Goal: Information Seeking & Learning: Learn about a topic

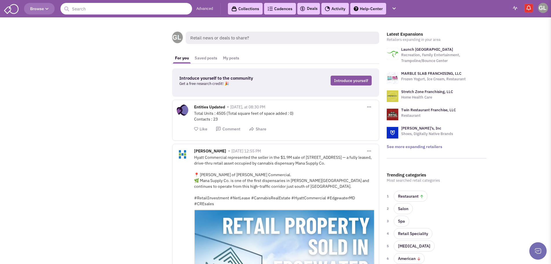
click at [98, 9] on input "text" at bounding box center [126, 9] width 132 height 12
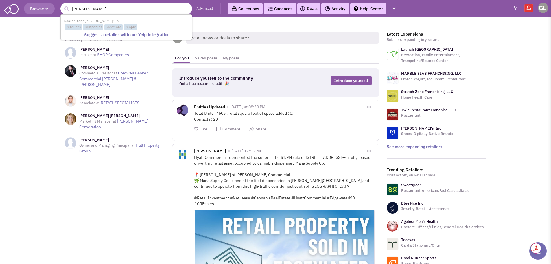
type input "russell stovers"
click at [62, 5] on button "submit" at bounding box center [66, 9] width 9 height 9
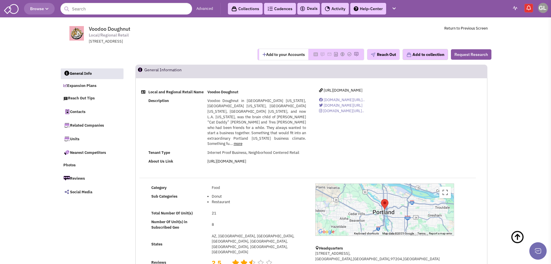
select select
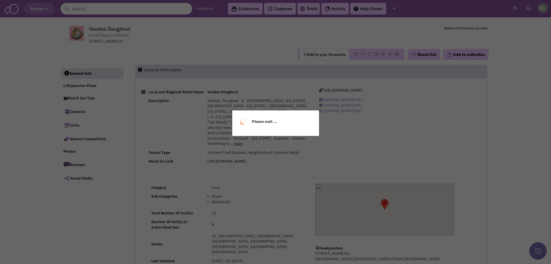
select select
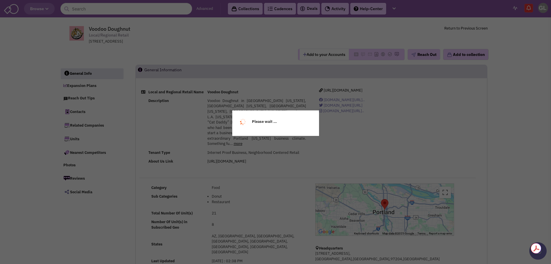
select select
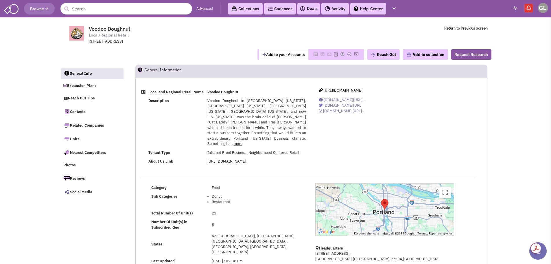
click at [200, 9] on link "Advanced" at bounding box center [204, 8] width 17 height 5
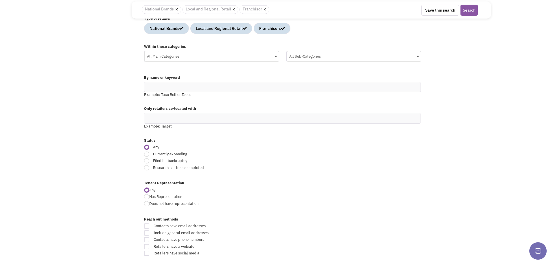
scroll to position [87, 0]
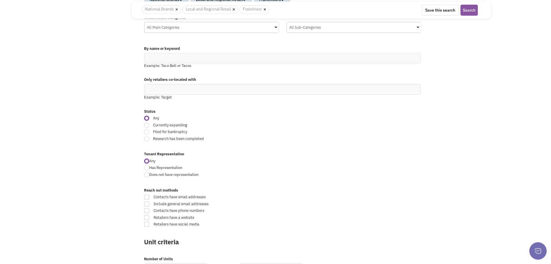
click at [147, 123] on div at bounding box center [146, 124] width 5 height 5
click at [329, 124] on input "Currently expanding" at bounding box center [331, 126] width 4 height 4
radio input "true"
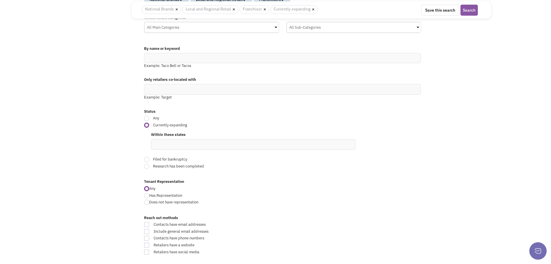
click at [165, 141] on input at bounding box center [159, 144] width 13 height 6
type input "[US_STATE]"
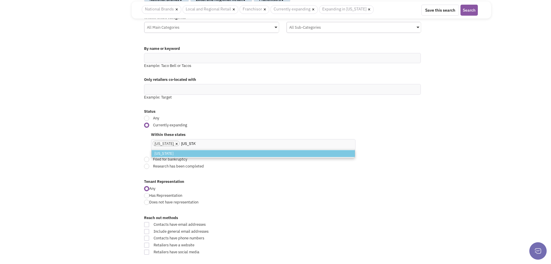
type input "[US_STATE]"
click at [167, 153] on li "Georgia" at bounding box center [253, 153] width 203 height 7
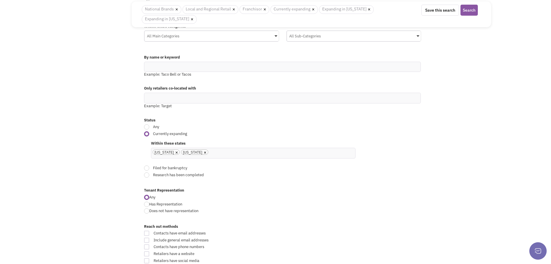
scroll to position [95, 0]
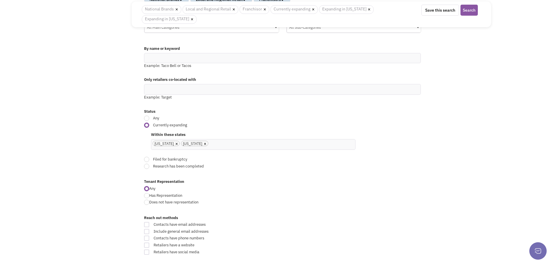
click at [229, 145] on ul "× Florida × Georgia" at bounding box center [253, 144] width 204 height 10
type input "tenn"
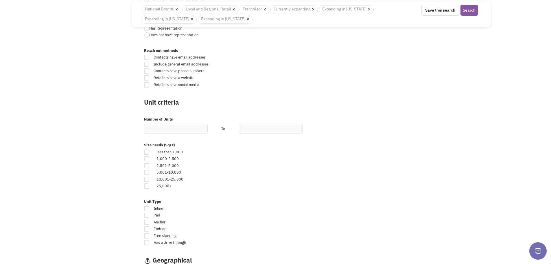
scroll to position [298, 0]
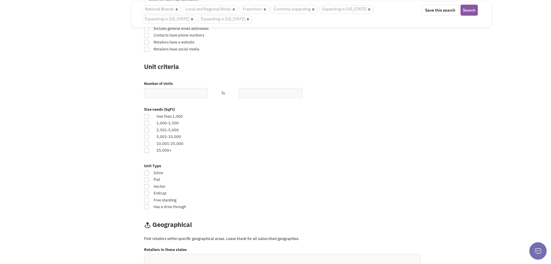
click at [147, 136] on div at bounding box center [146, 136] width 5 height 5
click at [150, 136] on input "checkbox" at bounding box center [152, 137] width 4 height 4
checkbox input "true"
click at [147, 141] on div at bounding box center [146, 143] width 5 height 5
click at [150, 142] on input "checkbox" at bounding box center [152, 144] width 4 height 4
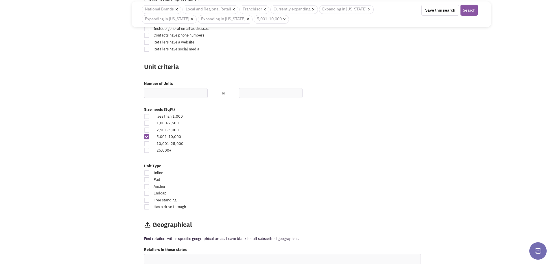
checkbox input "true"
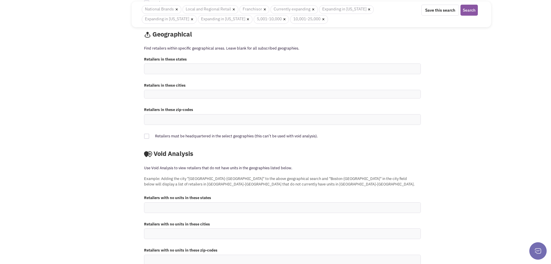
scroll to position [501, 0]
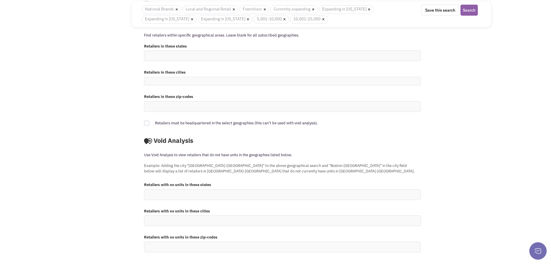
click at [471, 13] on button "Search" at bounding box center [469, 10] width 17 height 11
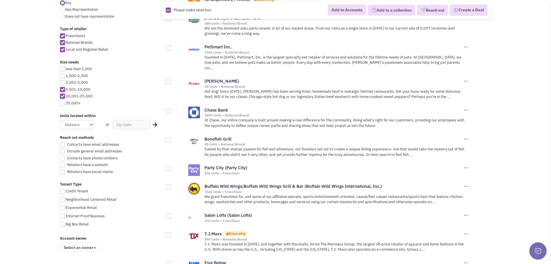
scroll to position [289, 0]
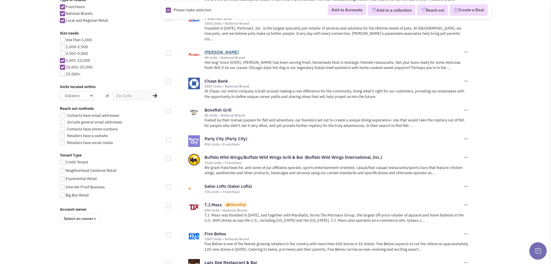
click at [211, 49] on link "Portillo's" at bounding box center [222, 51] width 34 height 5
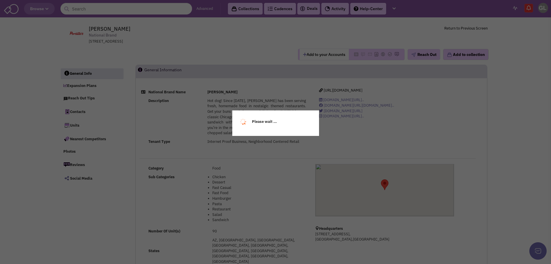
select select
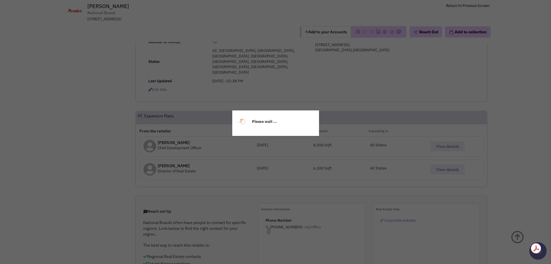
scroll to position [174, 0]
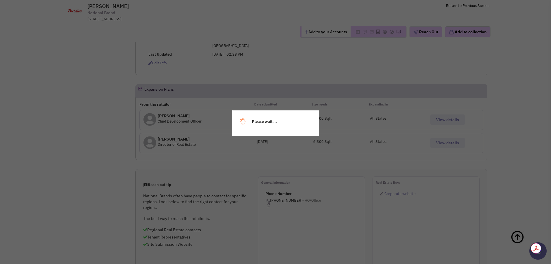
select select
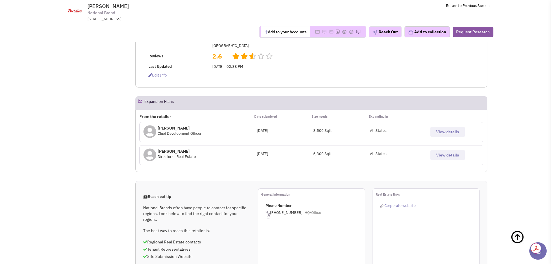
click at [441, 152] on span "View details" at bounding box center [447, 154] width 23 height 5
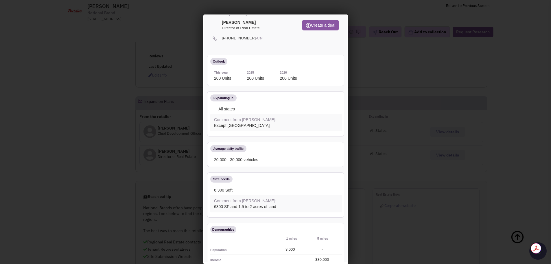
scroll to position [0, 0]
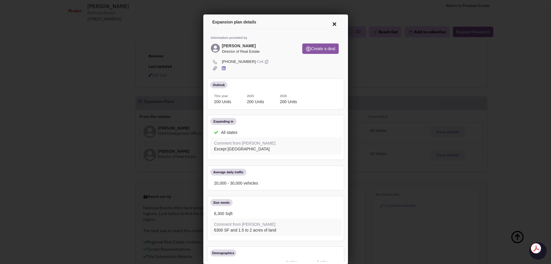
click at [327, 21] on icon at bounding box center [333, 23] width 12 height 14
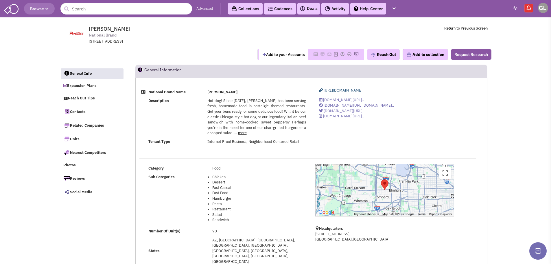
click at [354, 90] on span "https://www.portillos.com" at bounding box center [343, 90] width 39 height 5
click at [341, 93] on div "https://www.portillos.com in.linkedin.com/company/portil... www.facebook.com/po…" at bounding box center [385, 106] width 146 height 36
click at [341, 91] on span "https://www.portillos.com" at bounding box center [343, 90] width 39 height 5
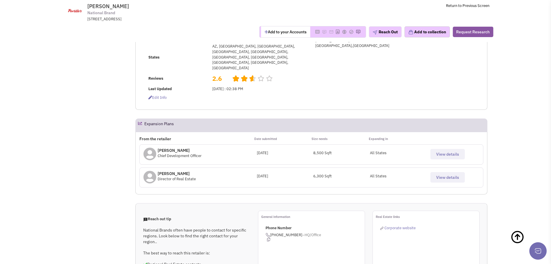
scroll to position [174, 0]
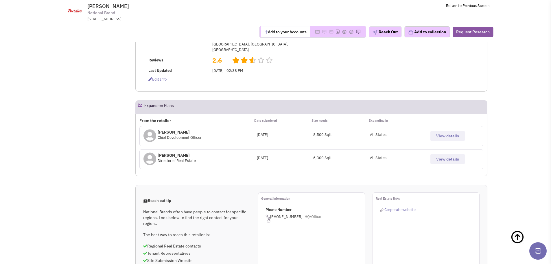
click at [449, 126] on div "View details" at bounding box center [455, 133] width 57 height 15
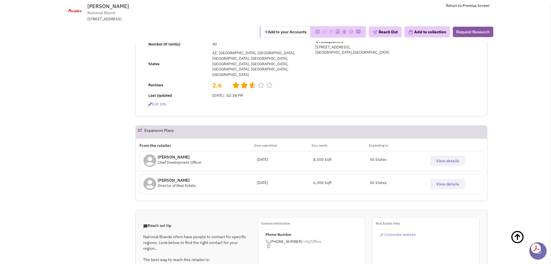
click at [444, 158] on span "View details" at bounding box center [447, 160] width 23 height 5
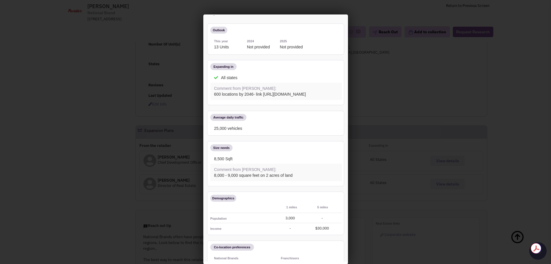
scroll to position [58, 0]
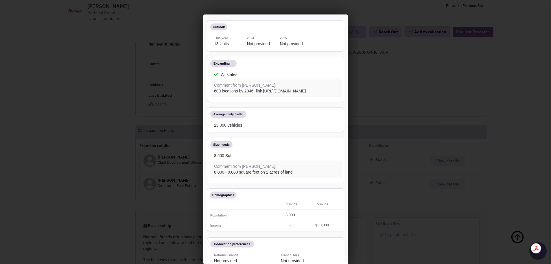
drag, startPoint x: 302, startPoint y: 101, endPoint x: 213, endPoint y: 97, distance: 89.4
click at [213, 93] on div "600 locations by 2046- link https://www.restaurantbusinessonline.com/financing/…" at bounding box center [275, 90] width 132 height 6
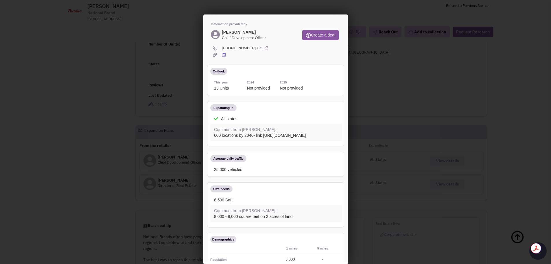
scroll to position [0, 0]
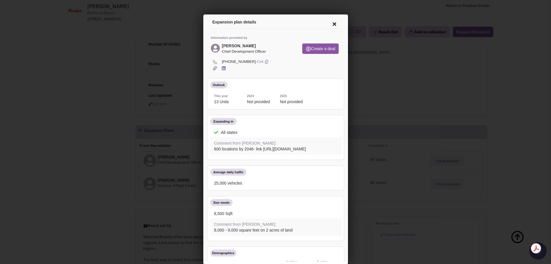
click at [330, 23] on icon at bounding box center [333, 23] width 12 height 14
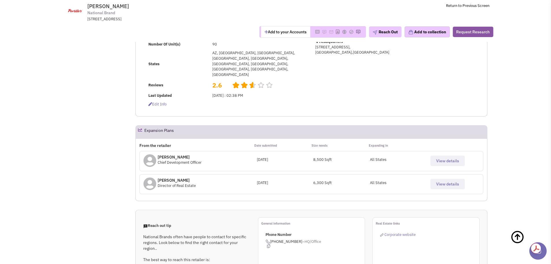
click at [437, 181] on span "View details" at bounding box center [447, 183] width 23 height 5
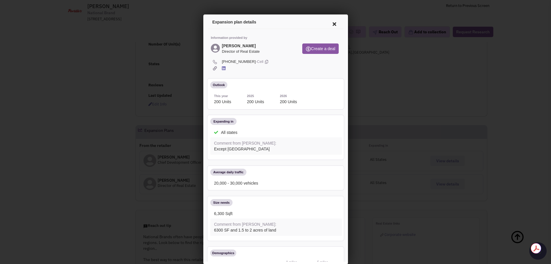
click at [331, 21] on icon at bounding box center [333, 23] width 12 height 14
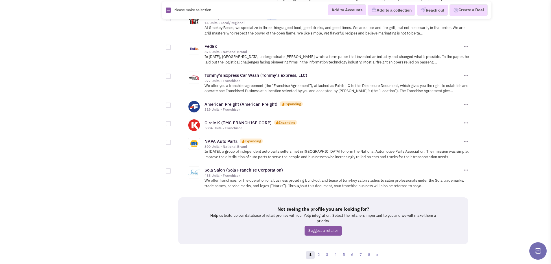
scroll to position [602, 0]
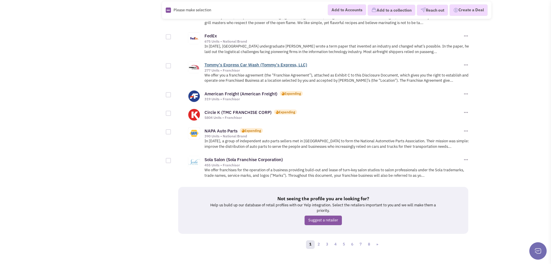
click at [270, 62] on link "Tommy's Express Car Wash (Tommy's Express, LLC)" at bounding box center [256, 64] width 103 height 5
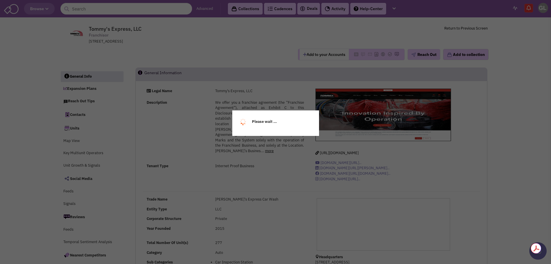
select select
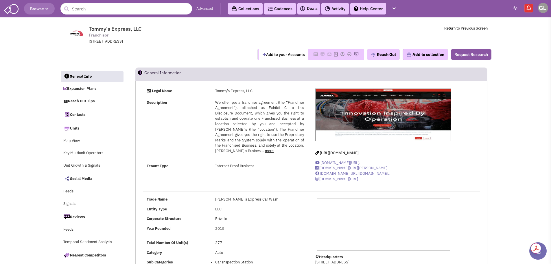
select select
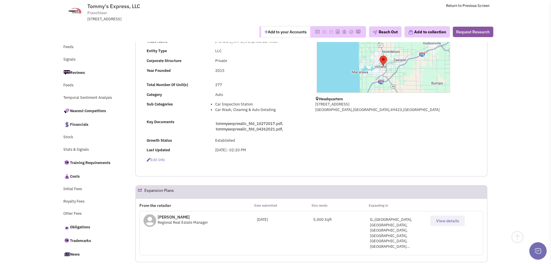
scroll to position [145, 0]
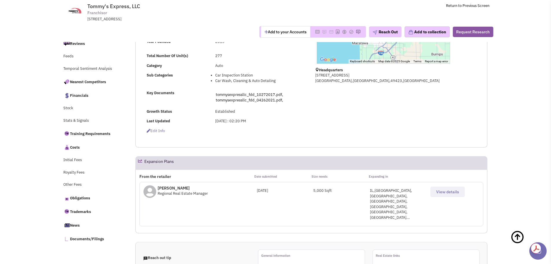
click at [439, 194] on button "View details" at bounding box center [447, 191] width 34 height 10
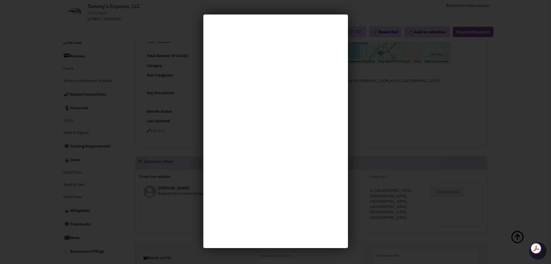
click at [148, 51] on div at bounding box center [275, 132] width 551 height 264
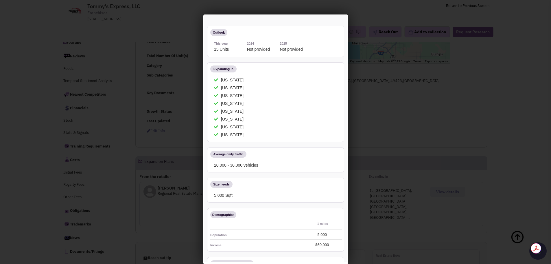
scroll to position [0, 0]
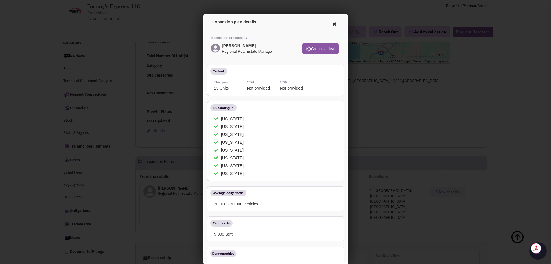
click at [328, 25] on icon at bounding box center [333, 23] width 12 height 14
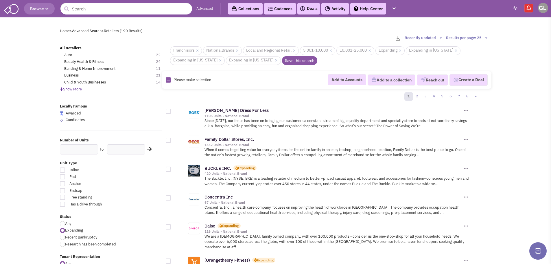
scroll to position [602, 0]
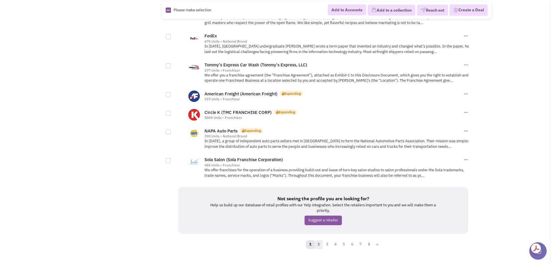
click at [320, 240] on link "2" at bounding box center [318, 244] width 9 height 9
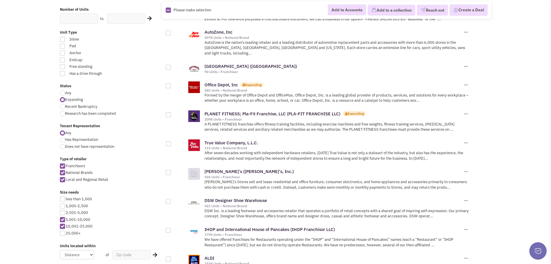
scroll to position [145, 0]
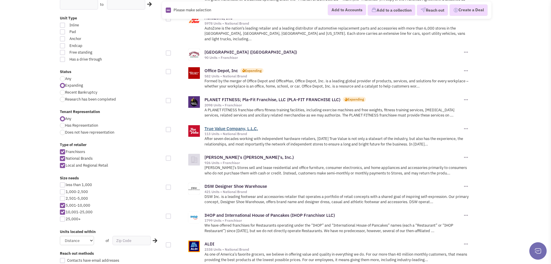
click at [245, 126] on link "True Value Company, L.L.C." at bounding box center [232, 128] width 54 height 5
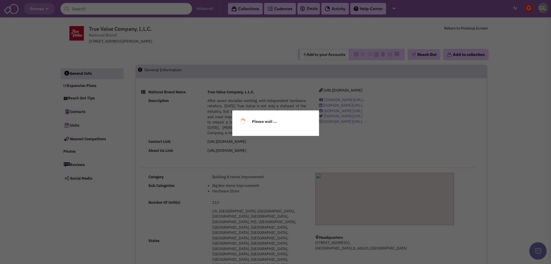
select select
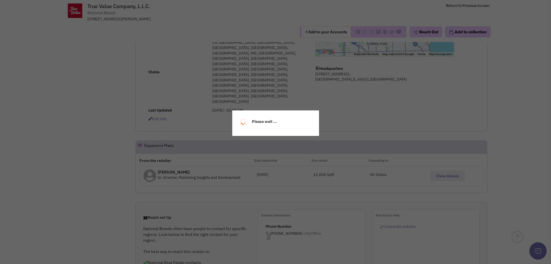
scroll to position [174, 0]
select select
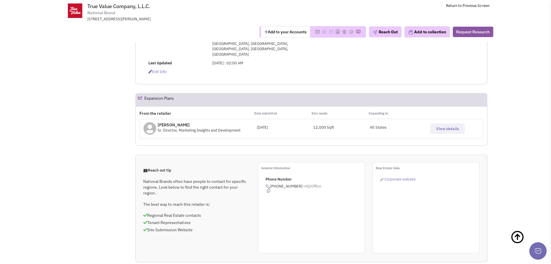
click at [442, 126] on span "View details" at bounding box center [447, 128] width 23 height 5
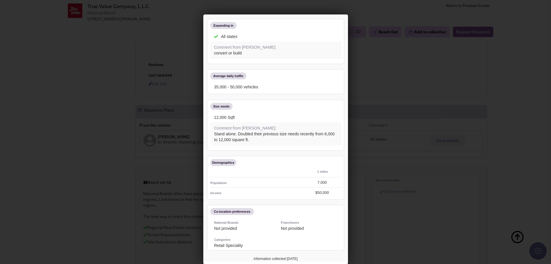
scroll to position [0, 0]
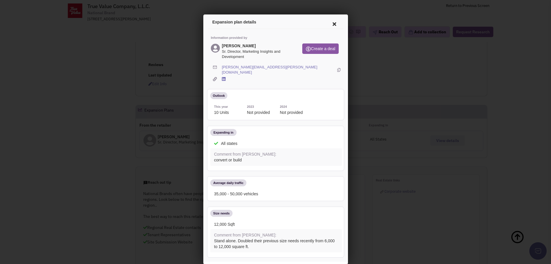
click at [329, 22] on icon at bounding box center [333, 23] width 12 height 14
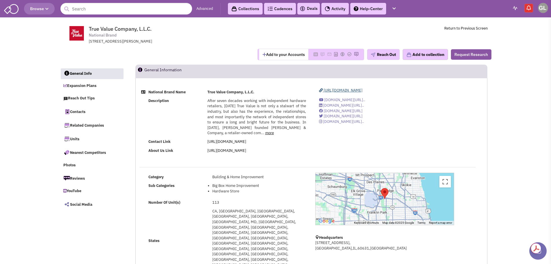
click at [355, 92] on span "https://www.truevaluecompany.com/" at bounding box center [343, 90] width 39 height 5
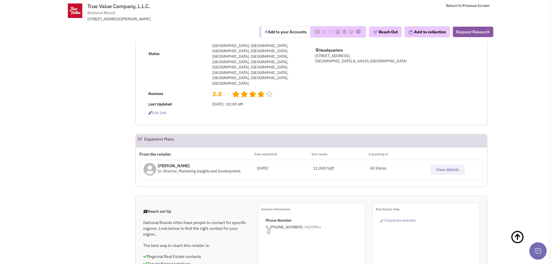
scroll to position [174, 0]
